Goal: Find specific page/section: Find specific page/section

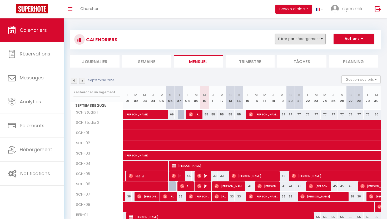
click at [304, 39] on button "Filtrer par hébergement" at bounding box center [300, 39] width 51 height 11
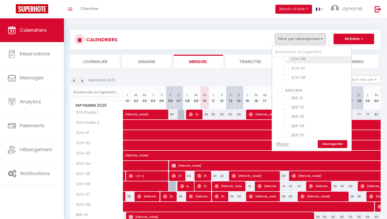
scroll to position [77, 0]
click at [281, 89] on input "BERCHEM" at bounding box center [316, 89] width 79 height 5
checkbox input "true"
checkbox input "false"
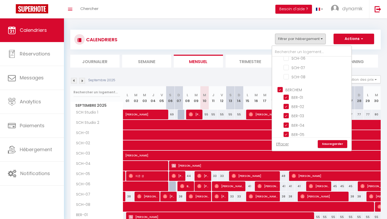
checkbox input "false"
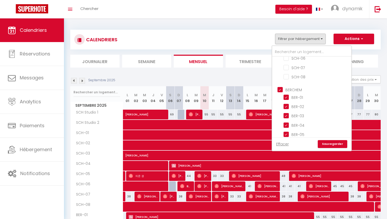
checkbox input "false"
checkbox input "true"
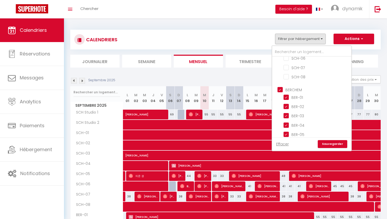
checkbox input "true"
checkbox input "false"
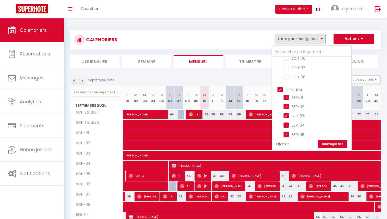
checkbox input "false"
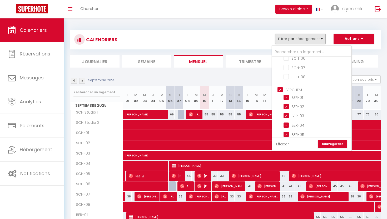
checkbox input "false"
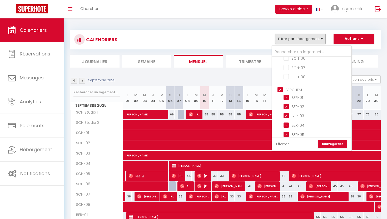
checkbox input "false"
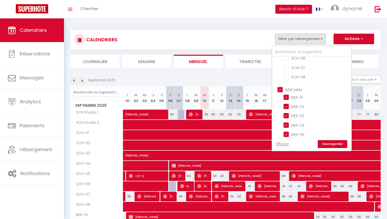
checkbox input "false"
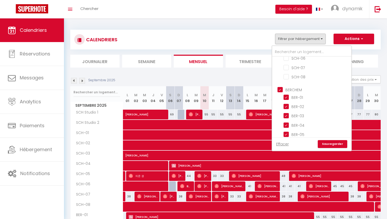
checkbox input "false"
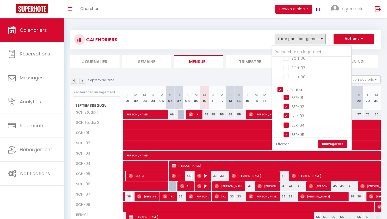
checkbox input "false"
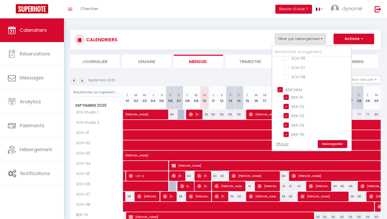
checkbox input "false"
click at [330, 142] on link "Sauvegarder" at bounding box center [331, 144] width 29 height 8
